Goal: Task Accomplishment & Management: Manage account settings

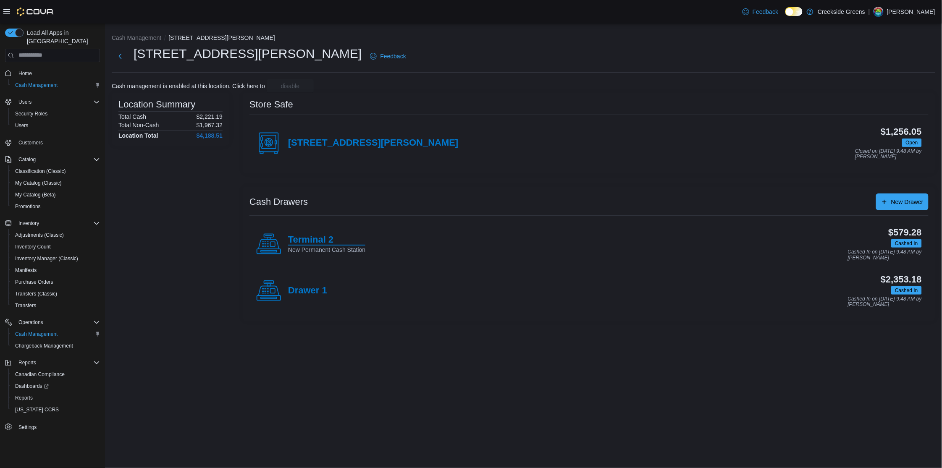
click at [299, 240] on h4 "Terminal 2" at bounding box center [326, 240] width 77 height 11
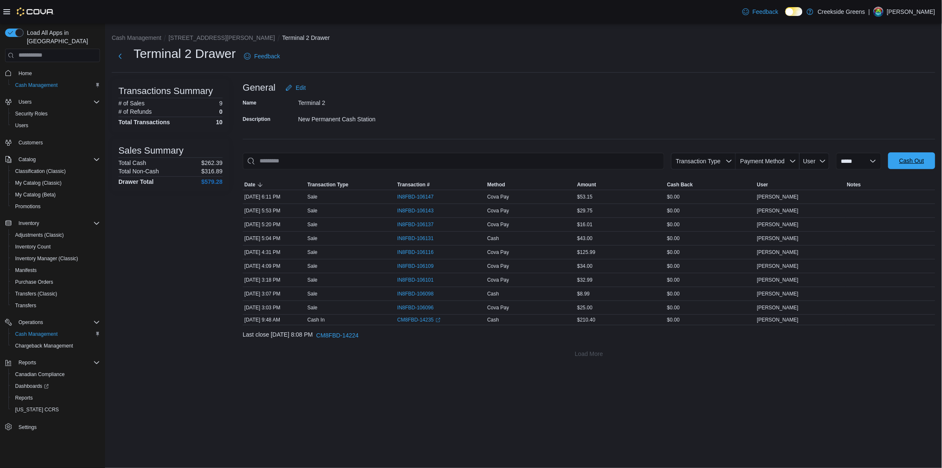
click at [909, 165] on span "Cash Out" at bounding box center [911, 160] width 37 height 17
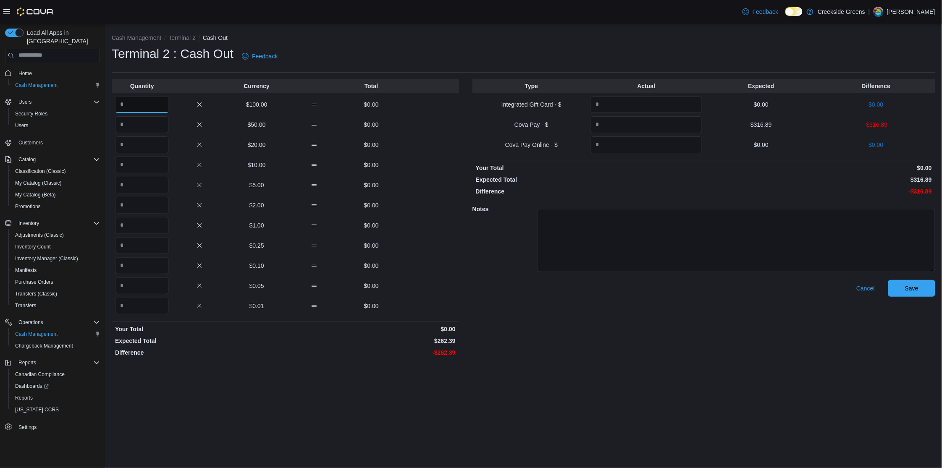
click at [159, 109] on input "Quantity" at bounding box center [142, 104] width 54 height 17
click at [633, 130] on input "Quantity" at bounding box center [646, 124] width 112 height 17
type input "******"
click at [131, 105] on input "Quantity" at bounding box center [142, 104] width 54 height 17
type input "*"
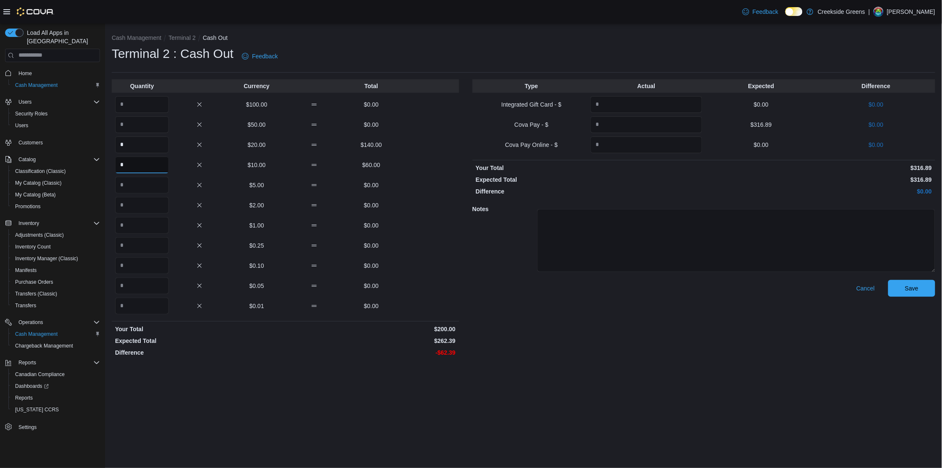
type input "*"
type input "**"
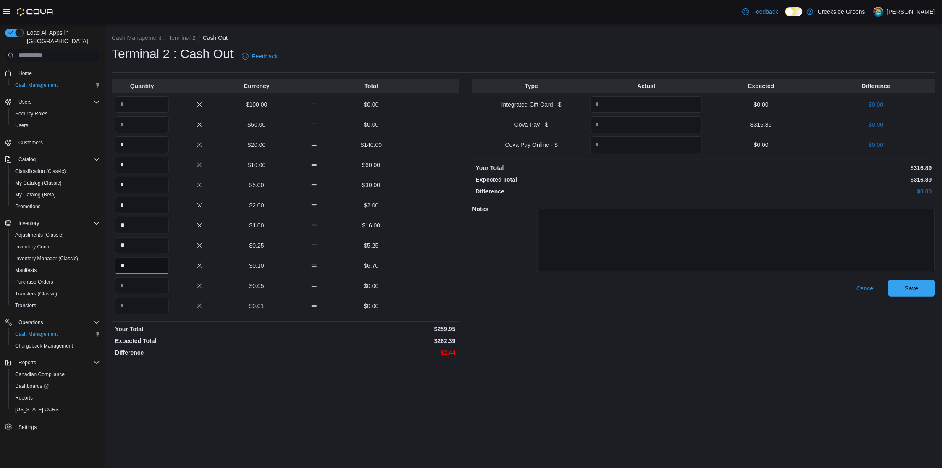
type input "**"
type input "*"
click at [145, 288] on input "Quantity" at bounding box center [142, 285] width 54 height 17
type input "**"
click at [286, 399] on div "Cash Management Terminal 2 Cash Out Terminal 2 : Cash Out Feedback Quantity Cur…" at bounding box center [523, 246] width 837 height 445
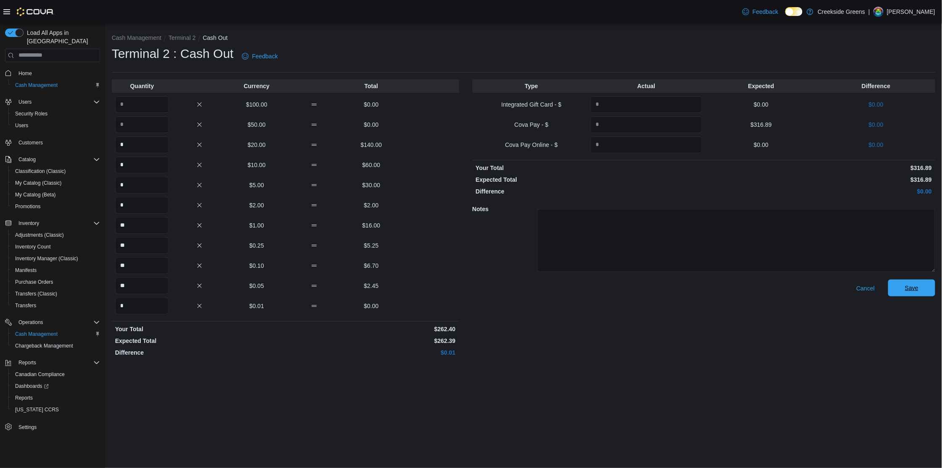
click at [912, 290] on span "Save" at bounding box center [911, 288] width 13 height 8
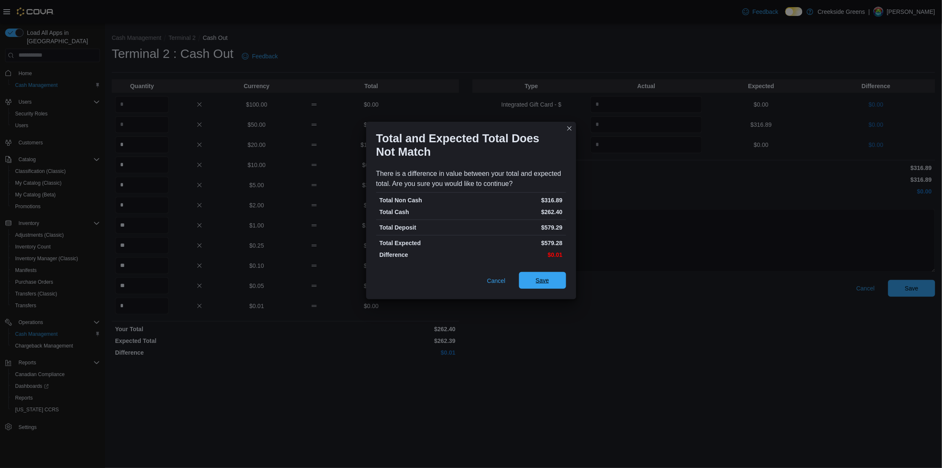
click at [556, 286] on span "Save" at bounding box center [542, 280] width 37 height 17
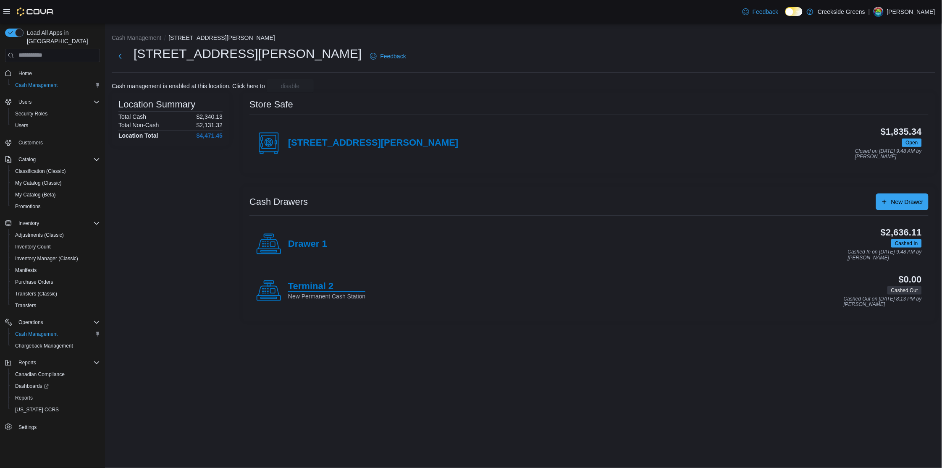
click at [314, 291] on h4 "Terminal 2" at bounding box center [326, 286] width 77 height 11
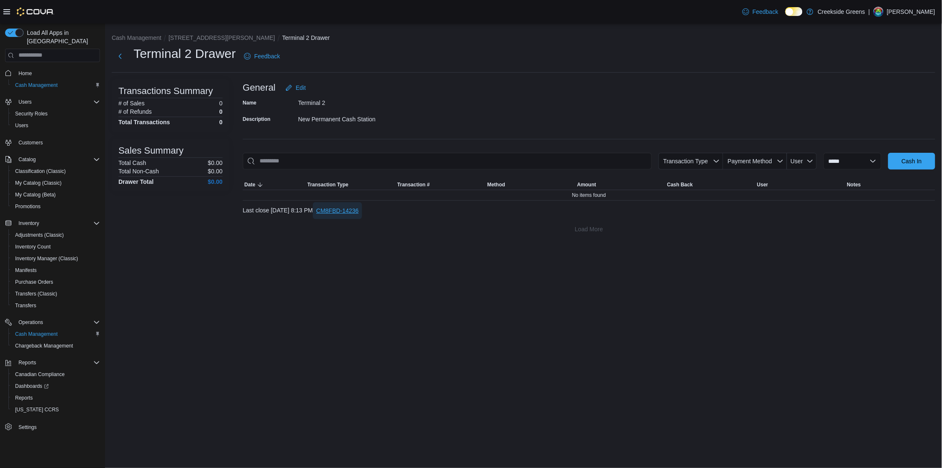
click at [359, 210] on span "CM8FBD-14236" at bounding box center [337, 211] width 42 height 8
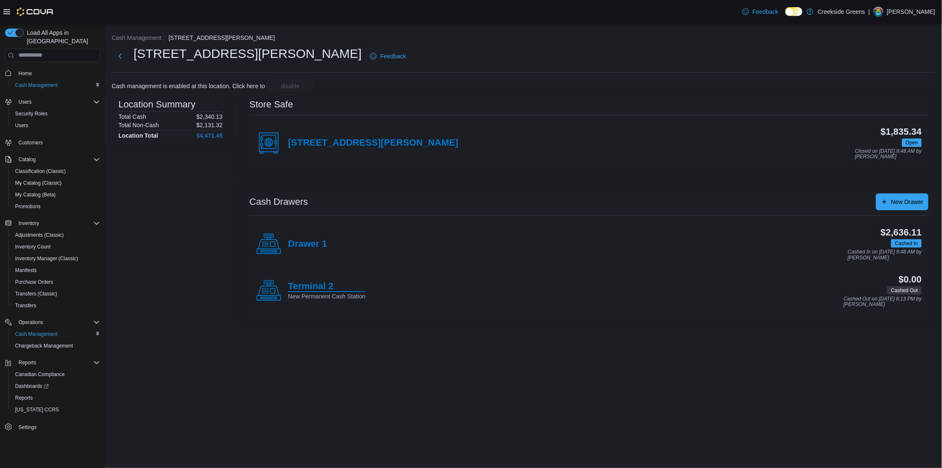
click at [322, 290] on h4 "Terminal 2" at bounding box center [326, 286] width 77 height 11
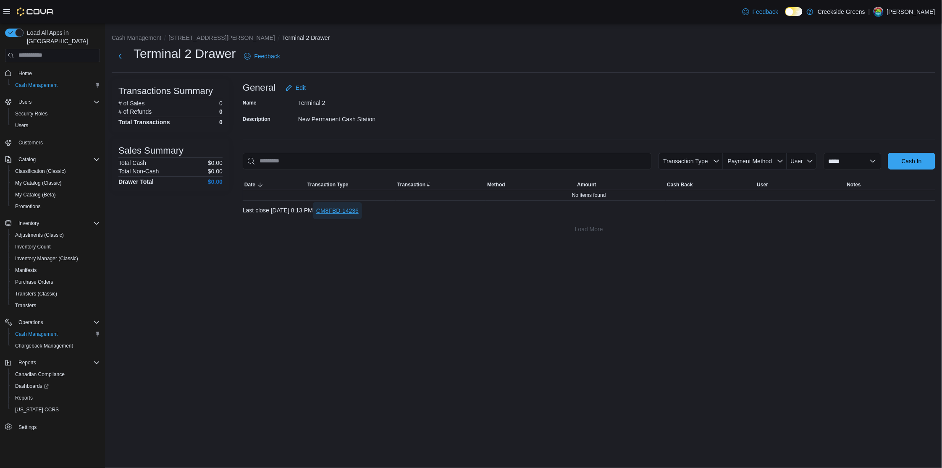
click at [359, 215] on span "CM8FBD-14236" at bounding box center [337, 211] width 42 height 8
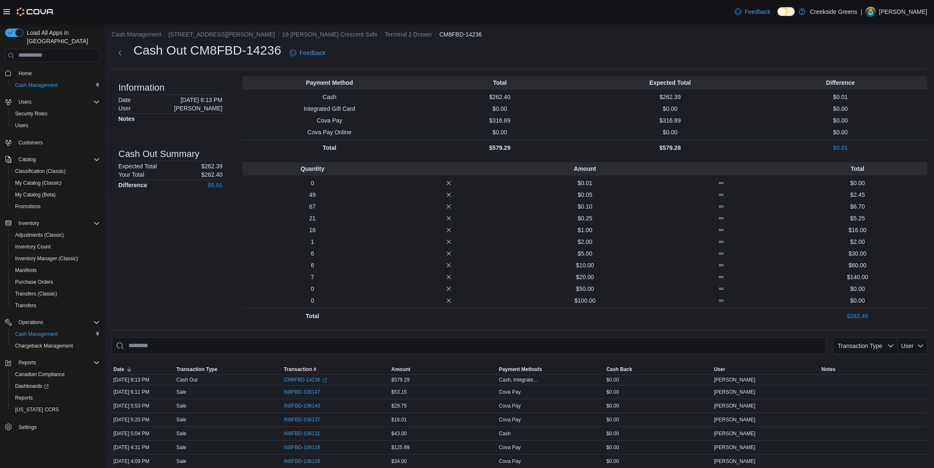
scroll to position [13, 0]
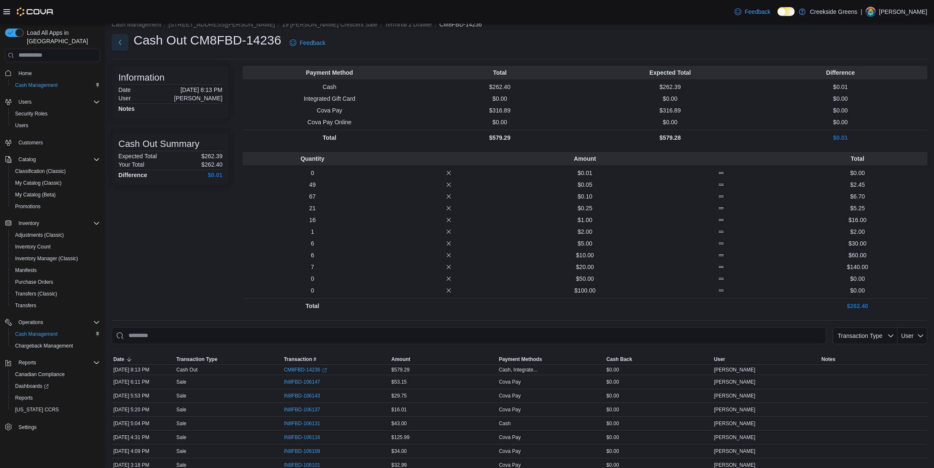
click at [120, 44] on button "Next" at bounding box center [120, 42] width 17 height 17
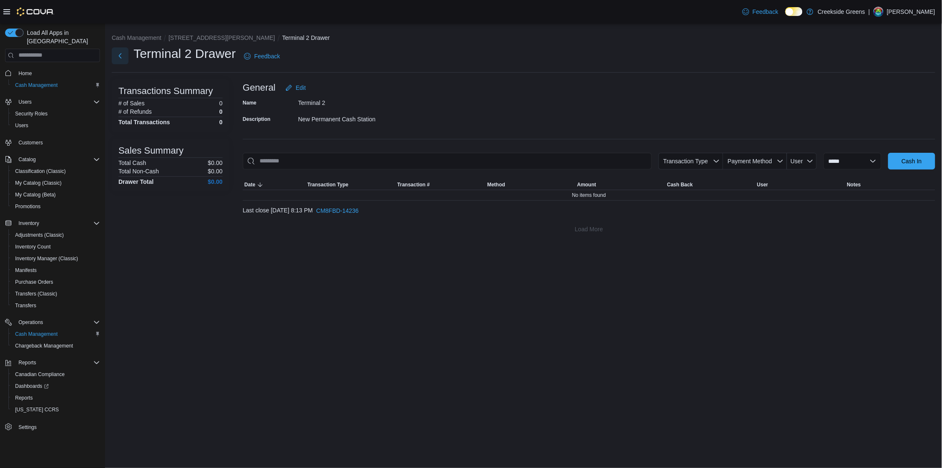
click at [122, 56] on button "Next" at bounding box center [120, 55] width 17 height 17
